Goal: Navigation & Orientation: Find specific page/section

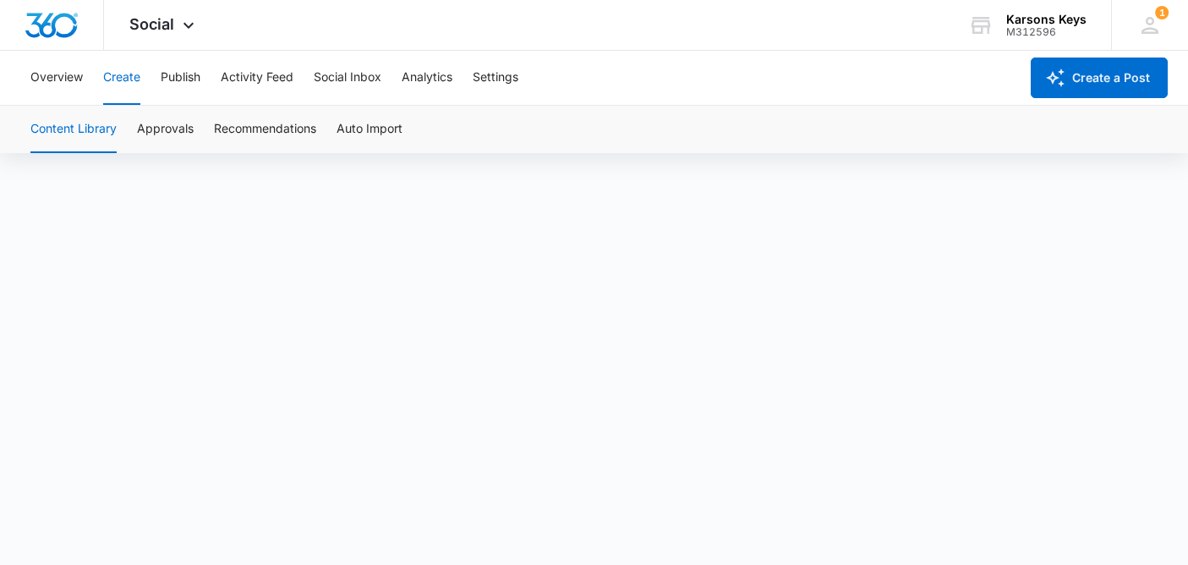
scroll to position [12, 0]
click at [182, 130] on button "Approvals" at bounding box center [165, 129] width 57 height 47
click at [427, 85] on button "Analytics" at bounding box center [427, 78] width 51 height 54
click at [272, 79] on button "Activity Feed" at bounding box center [257, 78] width 73 height 54
click at [63, 79] on button "Overview" at bounding box center [56, 78] width 52 height 54
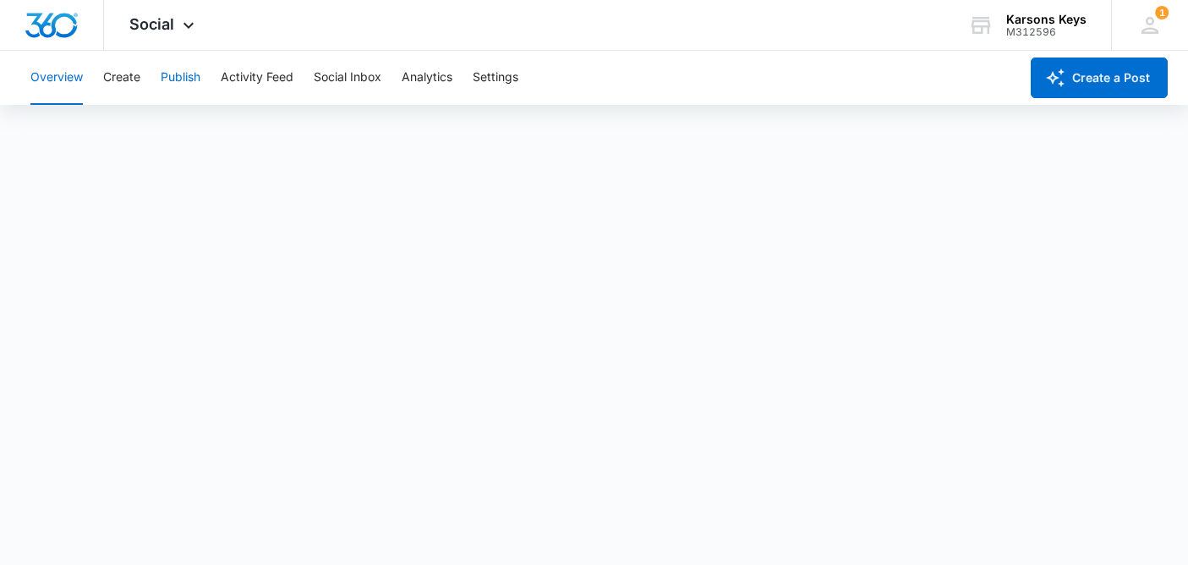
click at [176, 83] on button "Publish" at bounding box center [181, 78] width 40 height 54
click at [154, 129] on button "Schedules" at bounding box center [129, 129] width 57 height 47
click at [63, 123] on button "Calendar" at bounding box center [55, 129] width 50 height 47
